Goal: Use online tool/utility: Utilize a website feature to perform a specific function

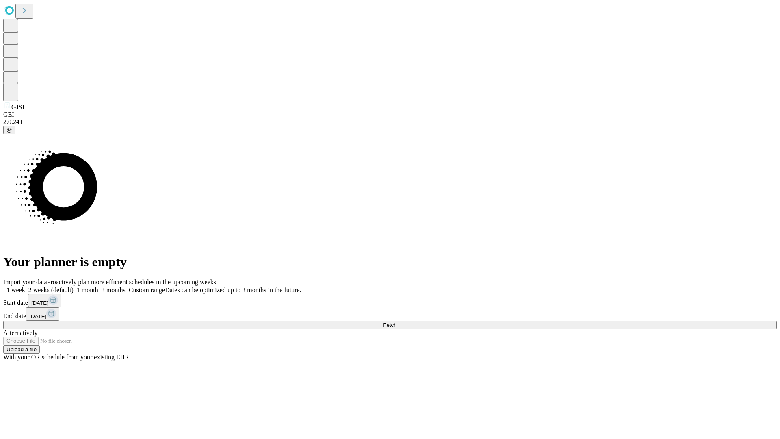
click at [397, 322] on span "Fetch" at bounding box center [389, 325] width 13 height 6
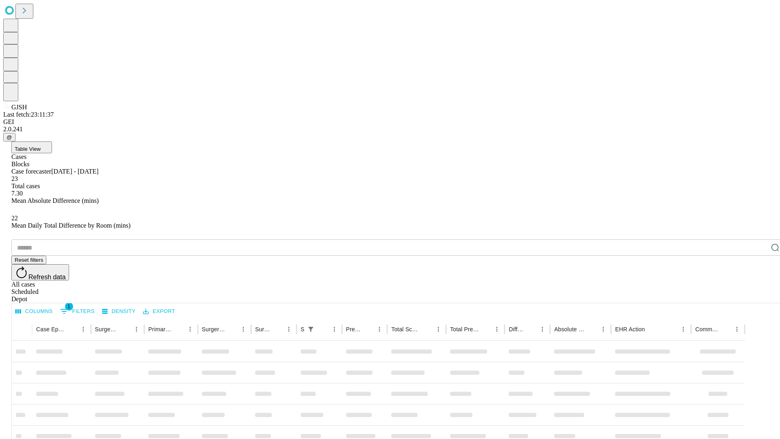
click at [41, 146] on span "Table View" at bounding box center [28, 149] width 26 height 6
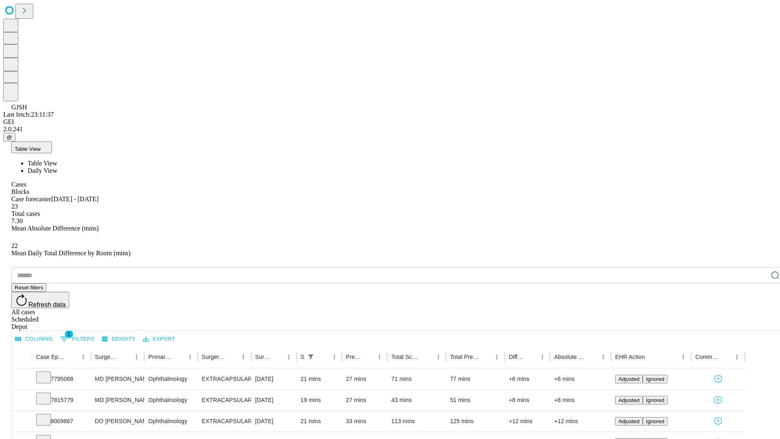
click at [57, 167] on span "Daily View" at bounding box center [43, 170] width 30 height 7
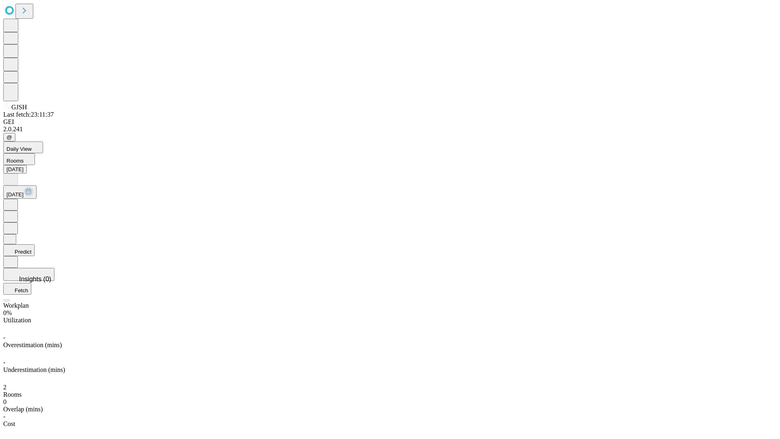
click at [35, 244] on button "Predict" at bounding box center [18, 250] width 31 height 12
